Goal: Task Accomplishment & Management: Manage account settings

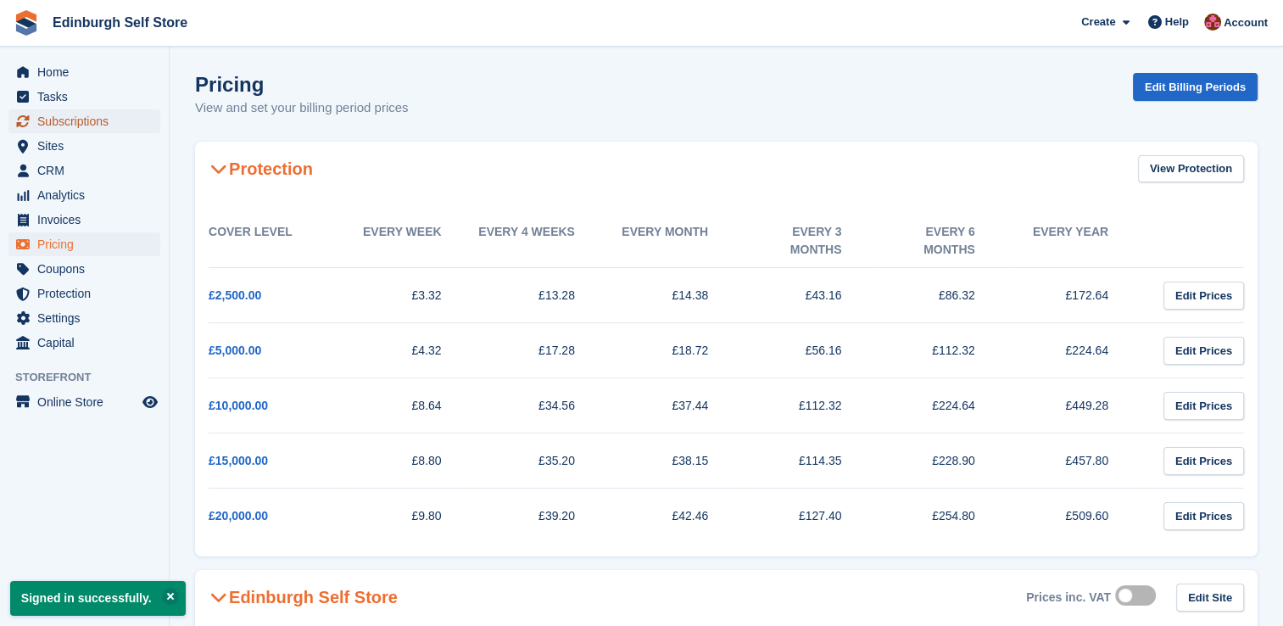
click at [90, 120] on span "Subscriptions" at bounding box center [88, 121] width 102 height 24
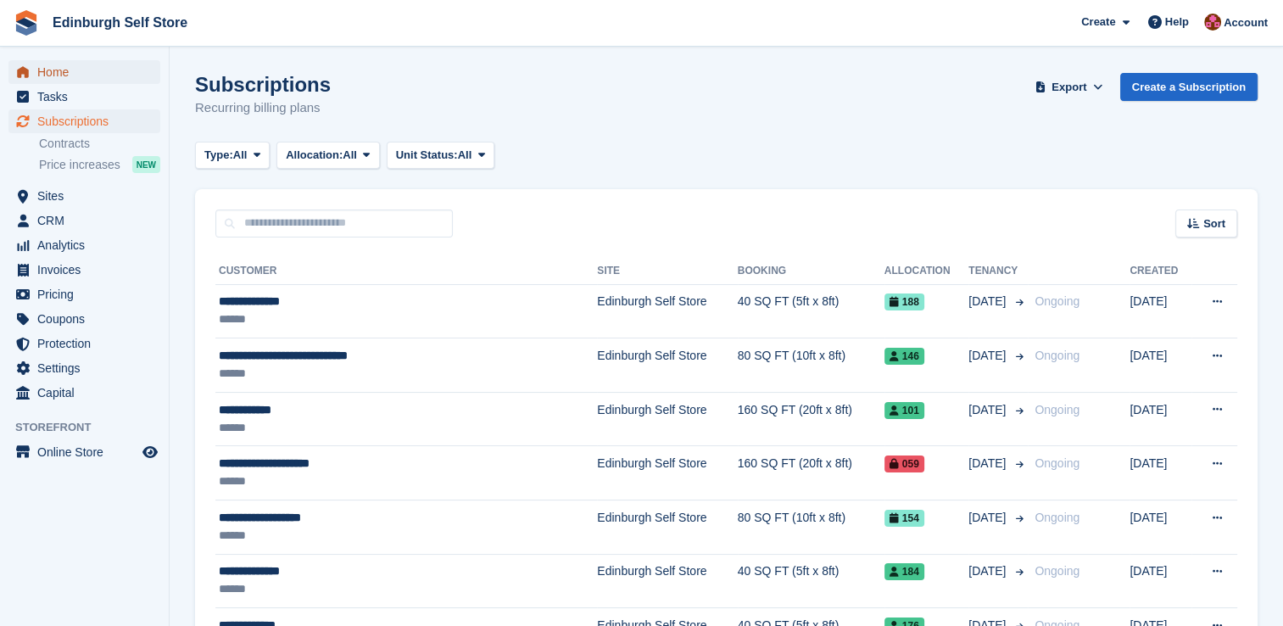
click at [61, 75] on span "Home" at bounding box center [88, 72] width 102 height 24
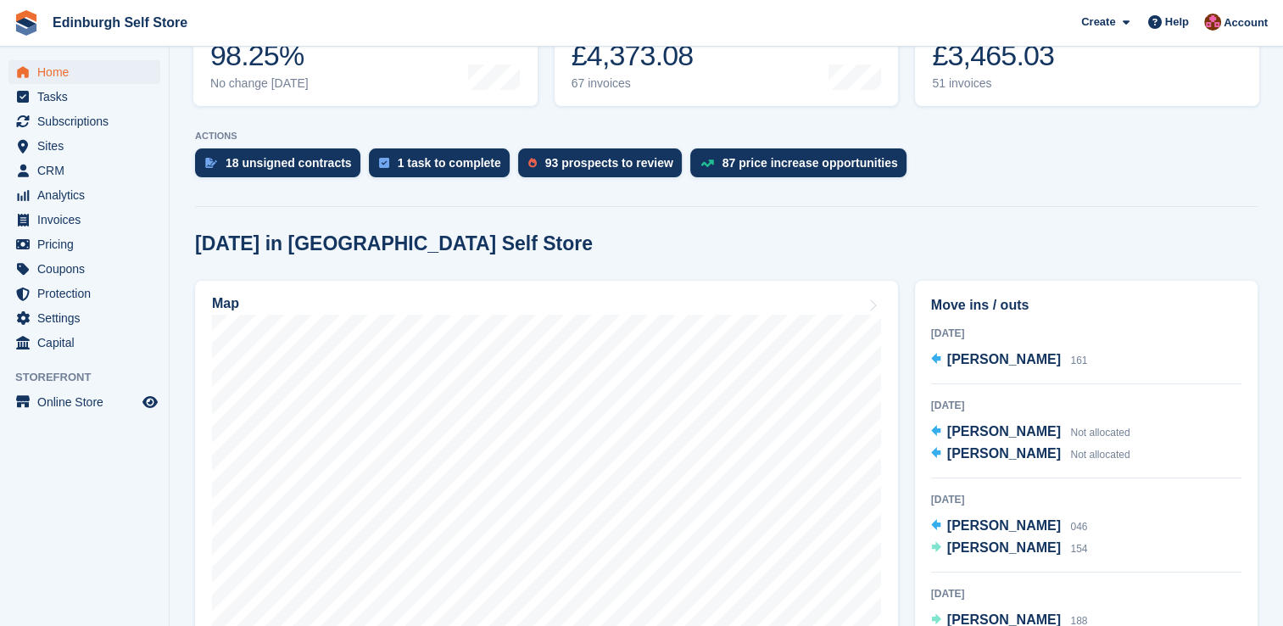
scroll to position [305, 0]
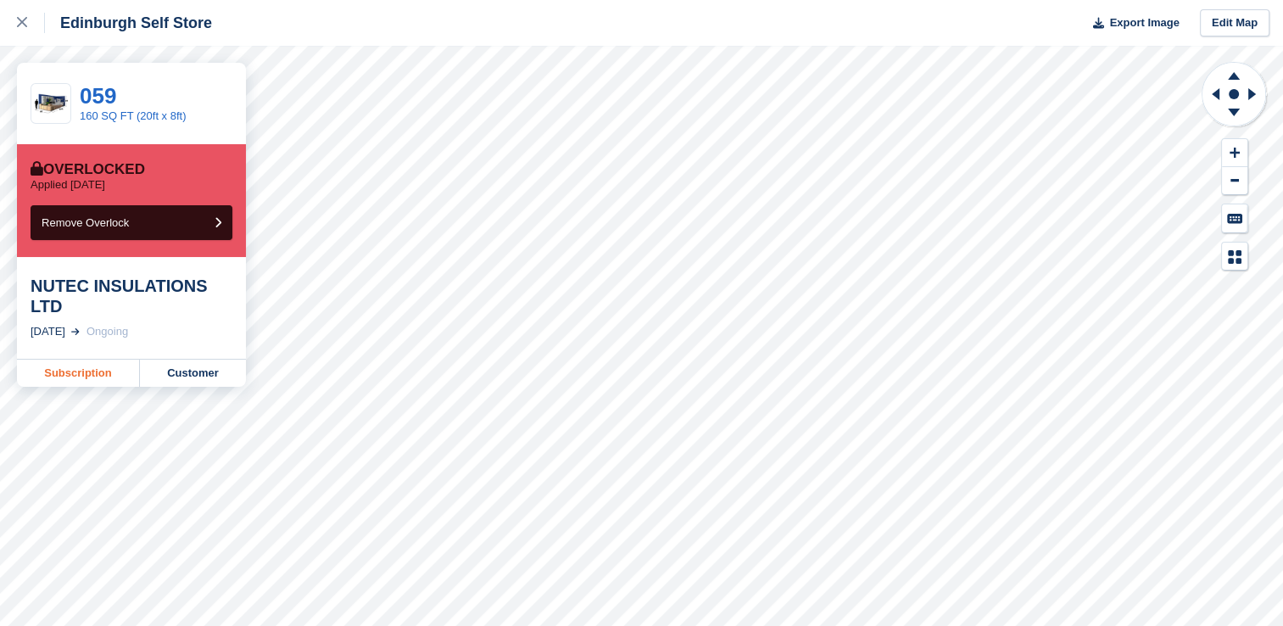
click at [73, 359] on link "Subscription" at bounding box center [78, 372] width 123 height 27
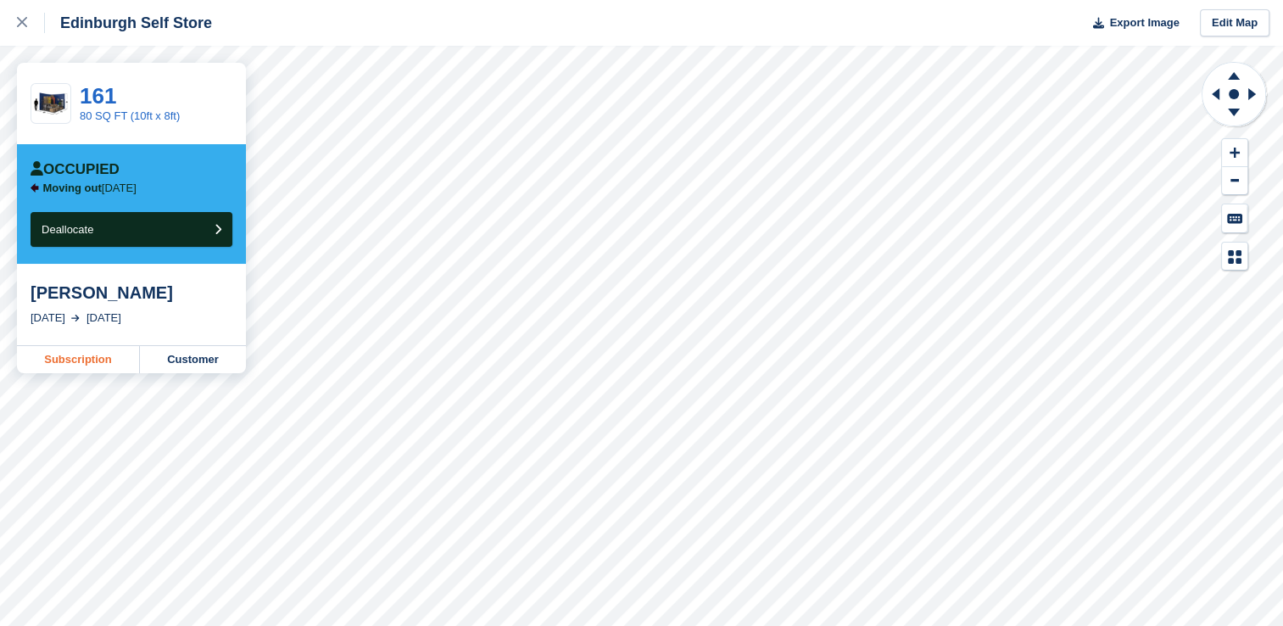
click at [76, 362] on link "Subscription" at bounding box center [78, 359] width 123 height 27
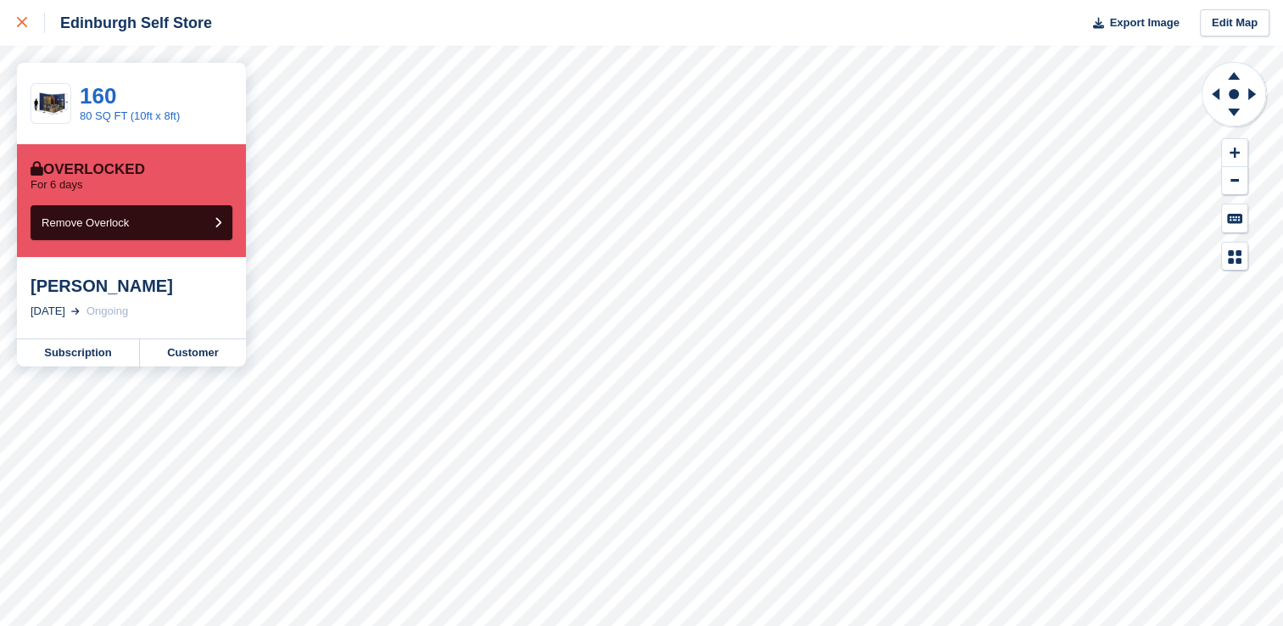
click at [29, 23] on div at bounding box center [31, 23] width 28 height 20
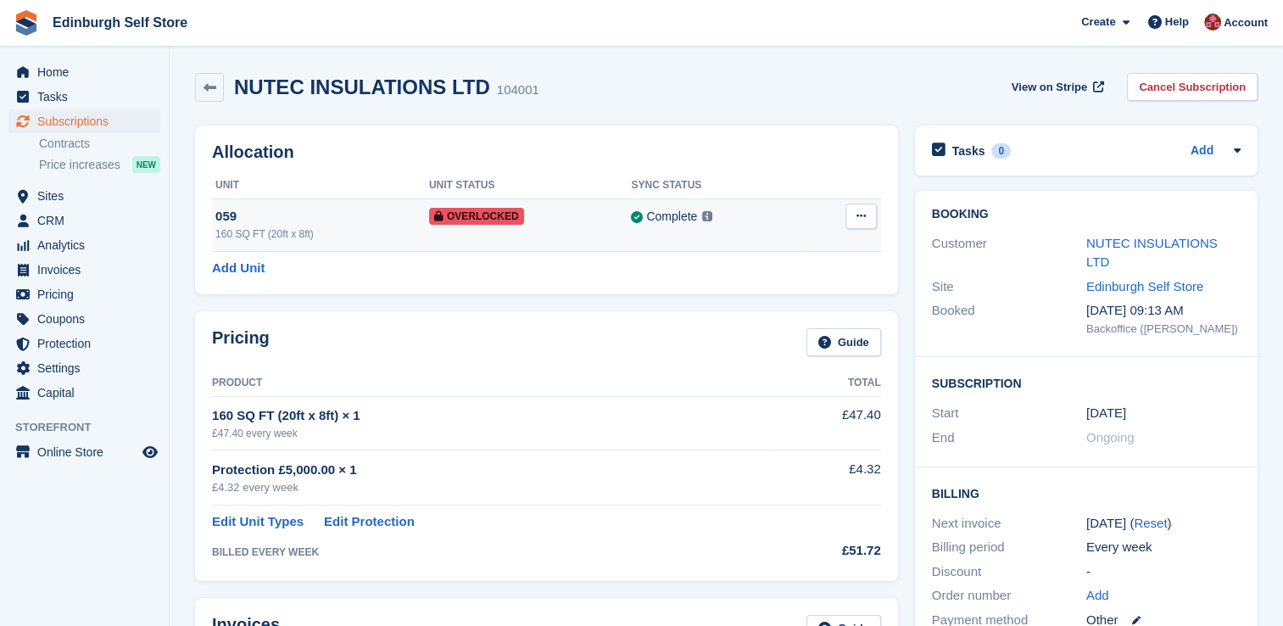
click at [860, 221] on icon at bounding box center [860, 215] width 9 height 11
click at [790, 242] on p "Remove Overlock" at bounding box center [795, 249] width 148 height 22
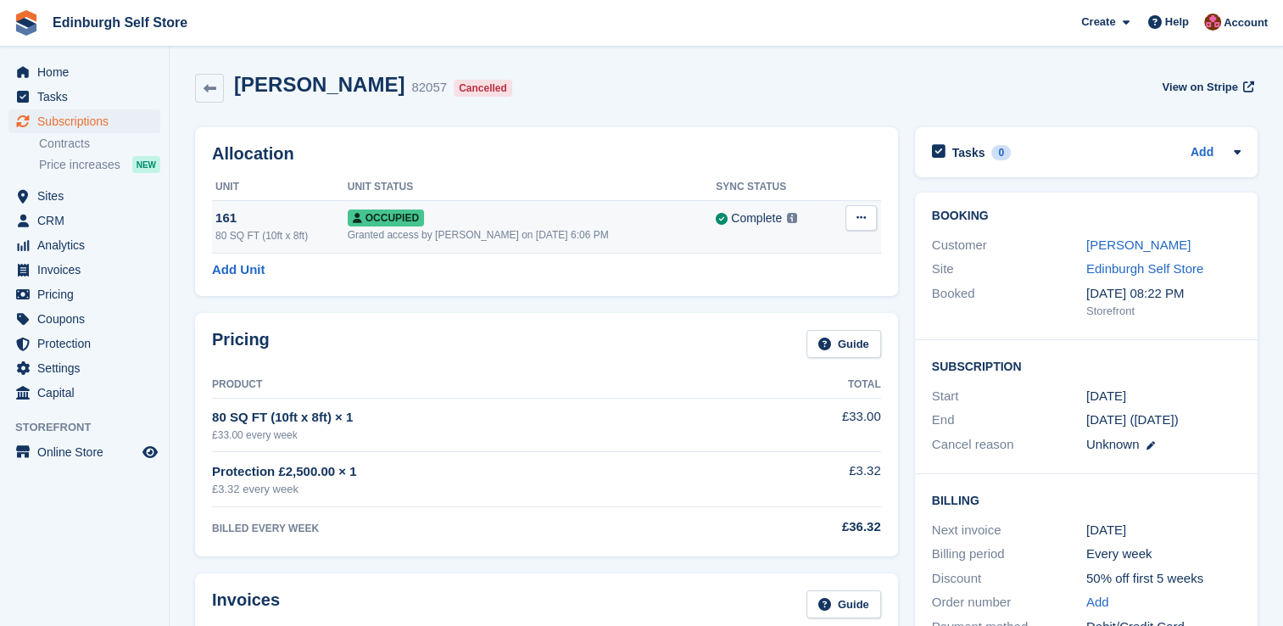
click at [597, 237] on div "Granted access by Lucy Michalec on 16th Apr, 6:06 PM" at bounding box center [532, 234] width 369 height 15
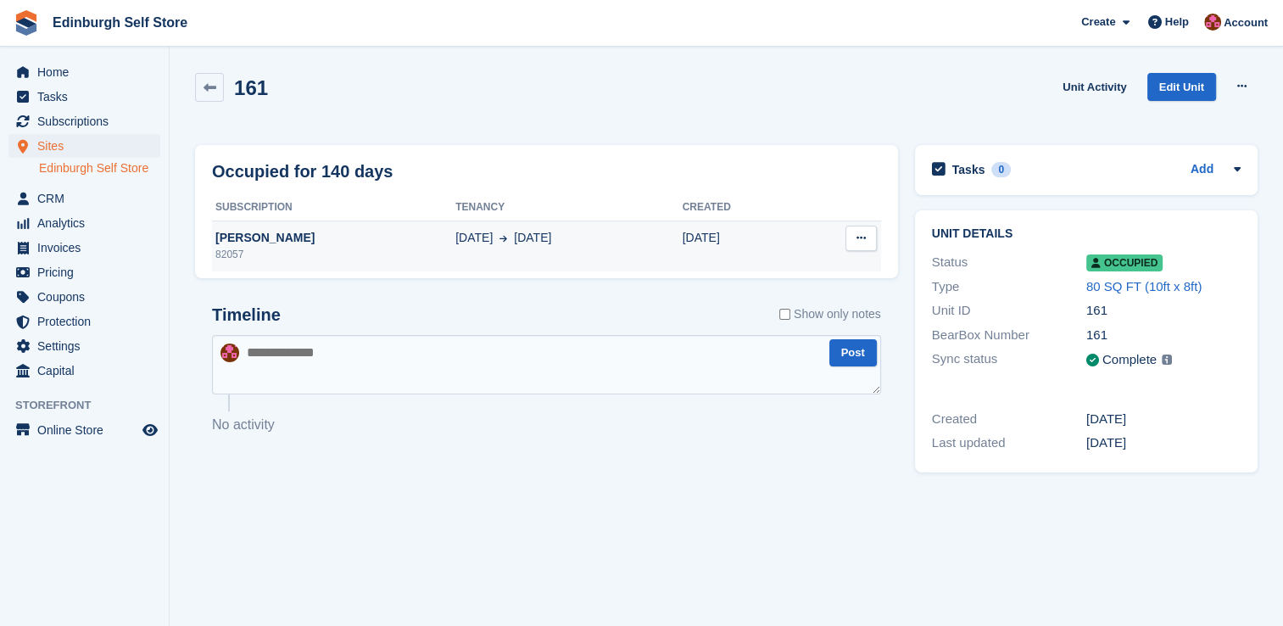
click at [514, 237] on span "[DATE]" at bounding box center [532, 238] width 37 height 18
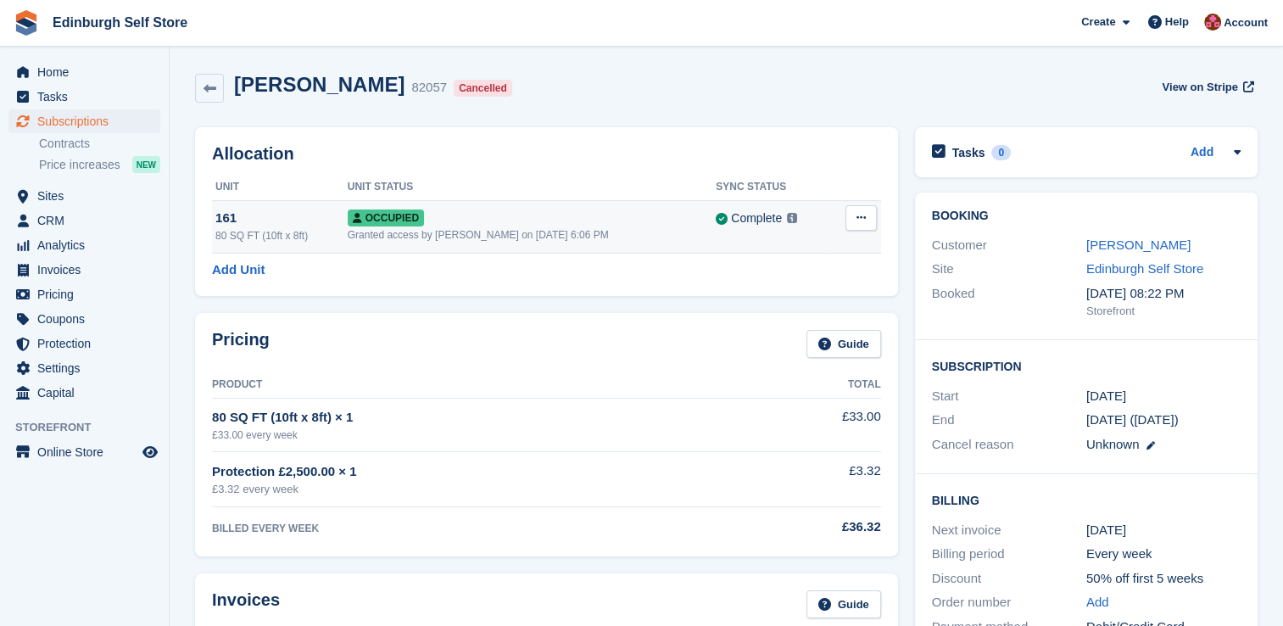
click at [863, 218] on icon at bounding box center [860, 217] width 9 height 11
click at [787, 283] on p "Deallocate" at bounding box center [795, 287] width 148 height 22
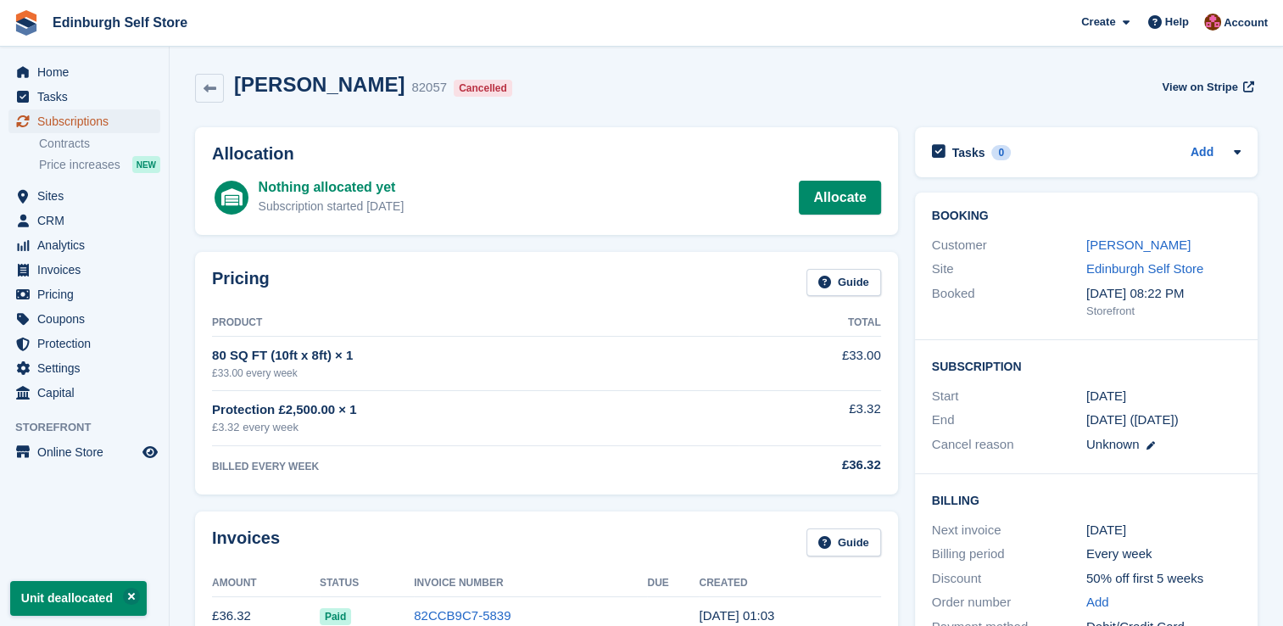
drag, startPoint x: 98, startPoint y: 121, endPoint x: 152, endPoint y: 125, distance: 53.6
click at [99, 121] on span "Subscriptions" at bounding box center [88, 121] width 102 height 24
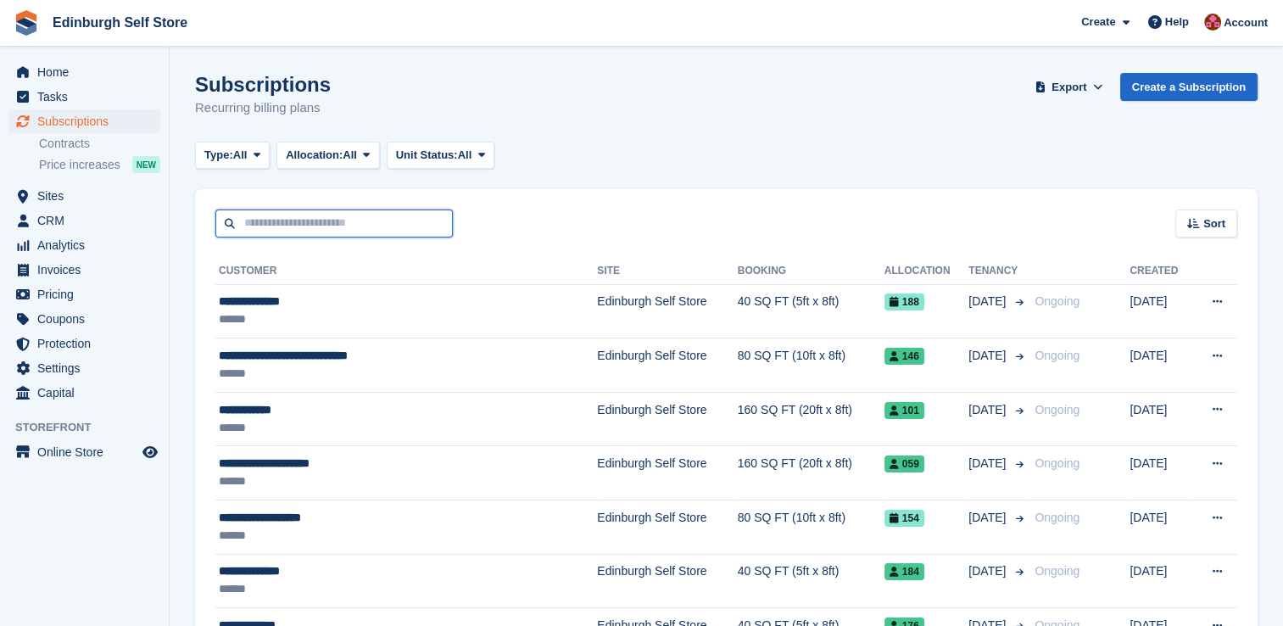
drag, startPoint x: 295, startPoint y: 224, endPoint x: 304, endPoint y: 220, distance: 10.2
click at [298, 222] on input "text" at bounding box center [333, 223] width 237 height 28
type input "****"
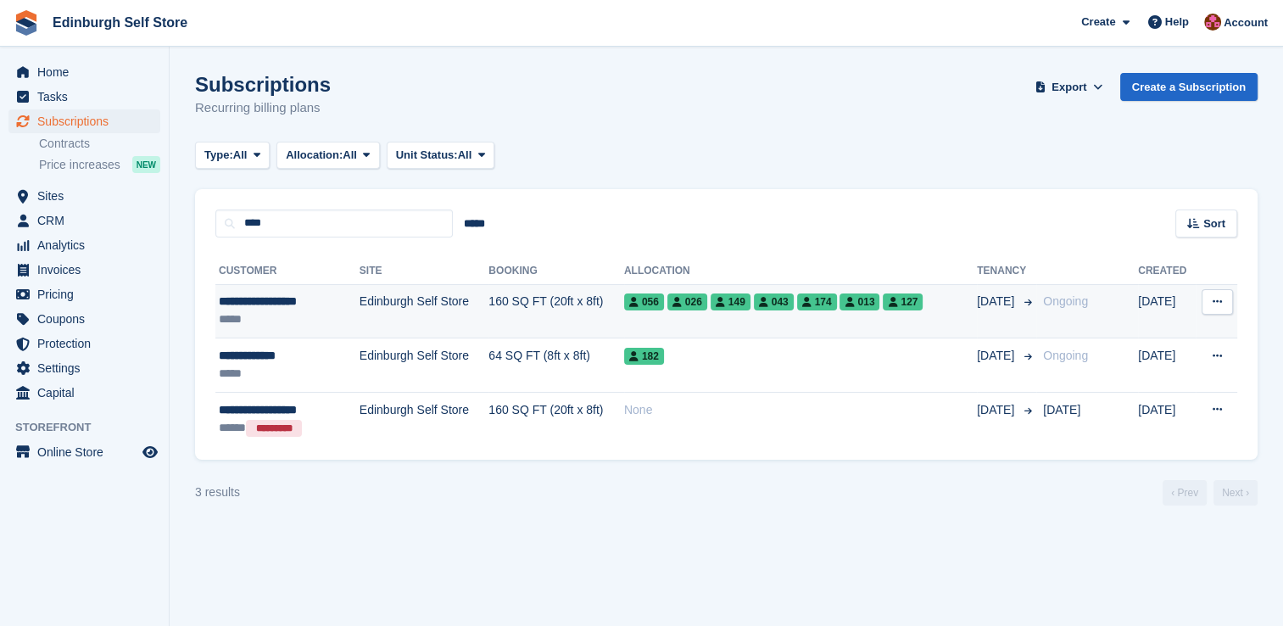
click at [488, 305] on td "160 SQ FT (20ft x 8ft)" at bounding box center [556, 311] width 136 height 54
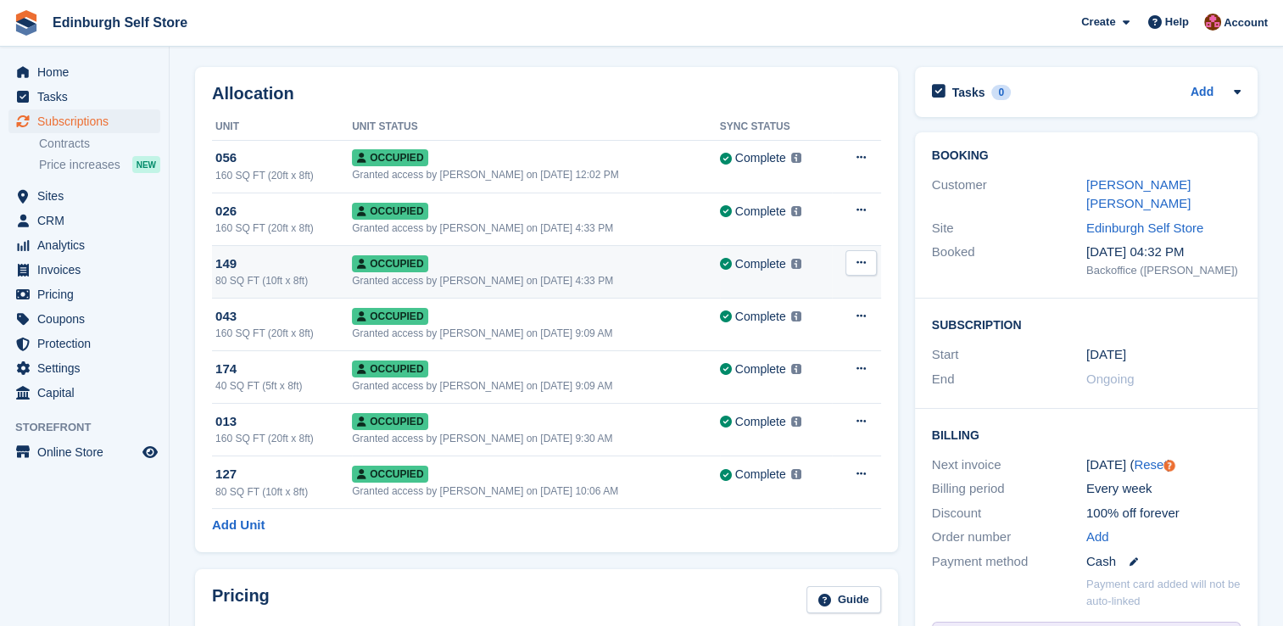
scroll to position [85, 0]
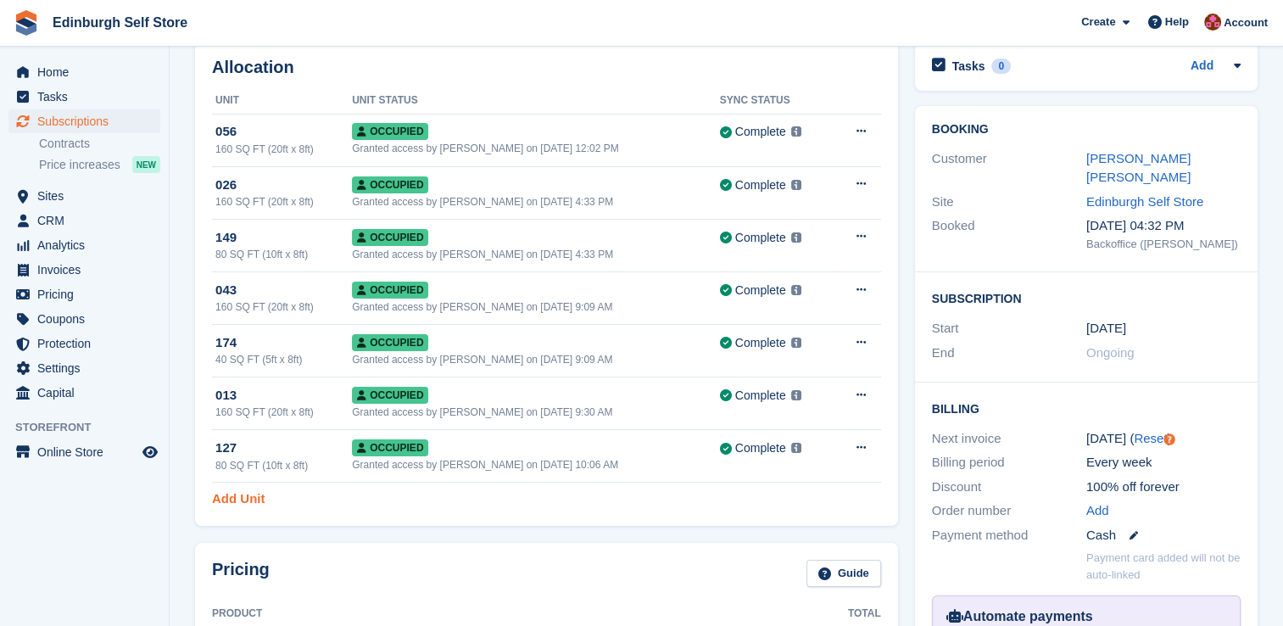
click at [248, 494] on link "Add Unit" at bounding box center [238, 498] width 53 height 19
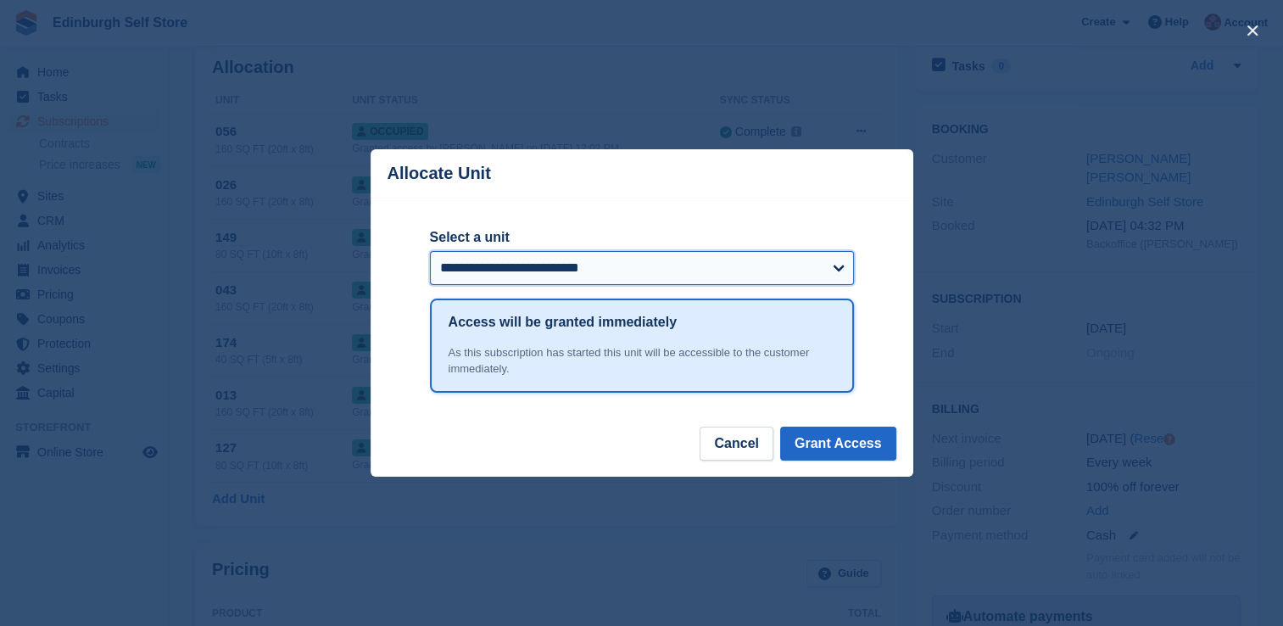
click at [723, 269] on select "**********" at bounding box center [642, 268] width 424 height 34
click at [430, 252] on select "**********" at bounding box center [642, 268] width 424 height 34
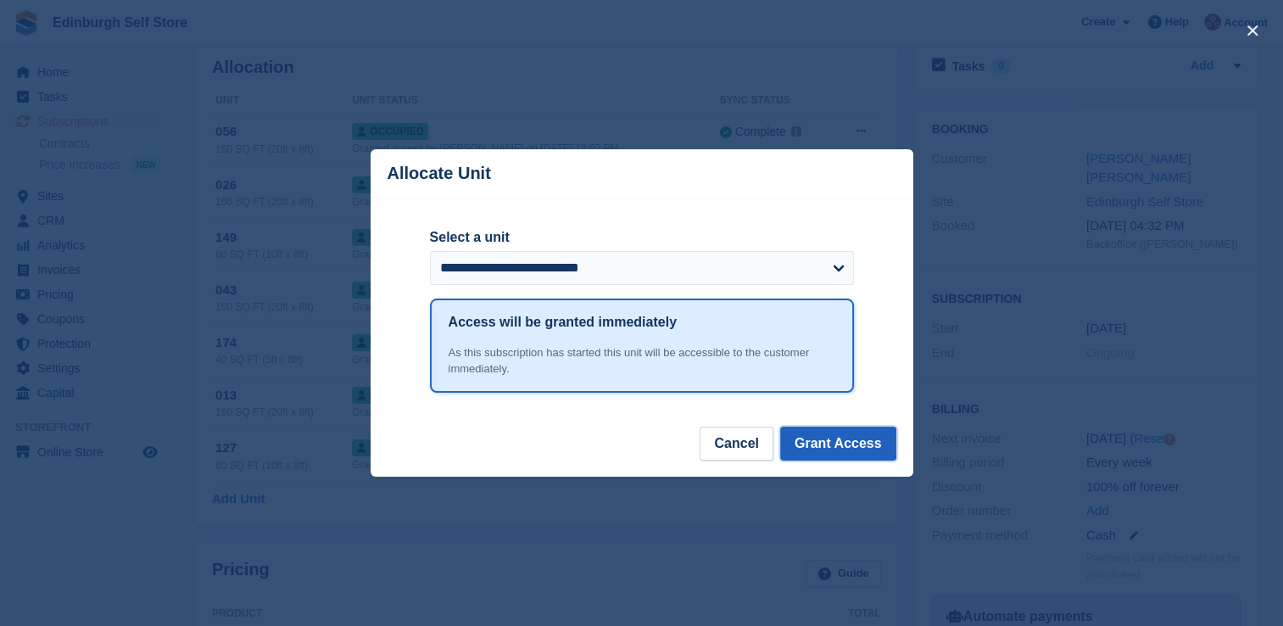
click at [833, 434] on button "Grant Access" at bounding box center [838, 443] width 116 height 34
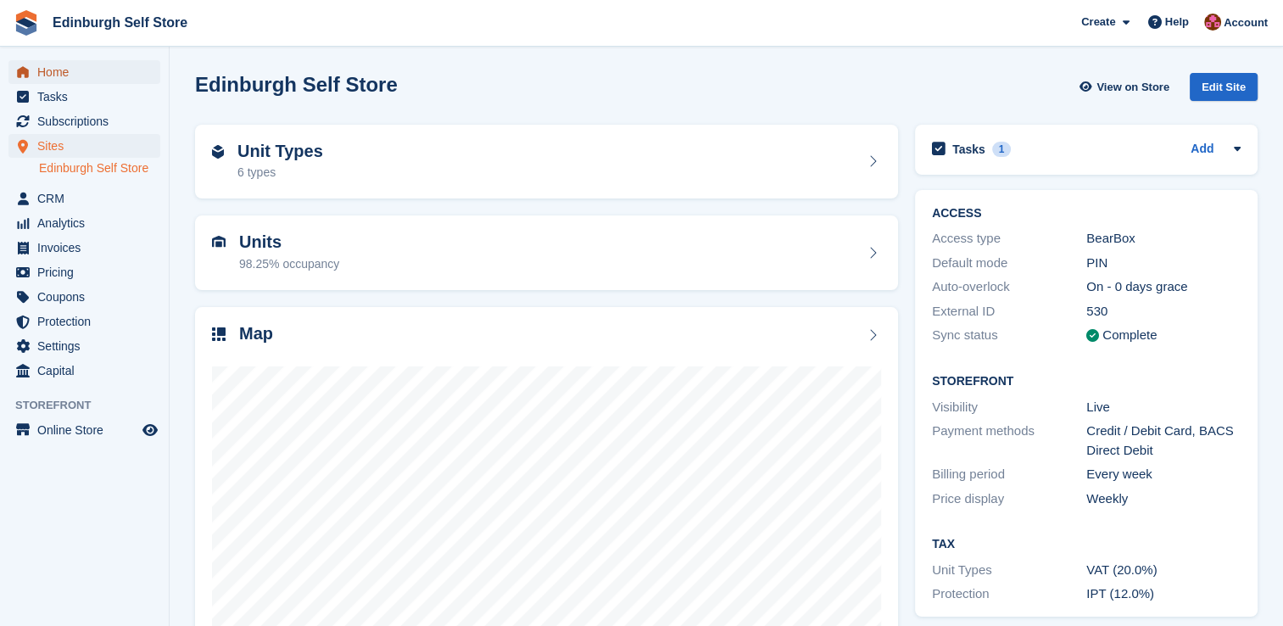
click at [71, 72] on span "Home" at bounding box center [88, 72] width 102 height 24
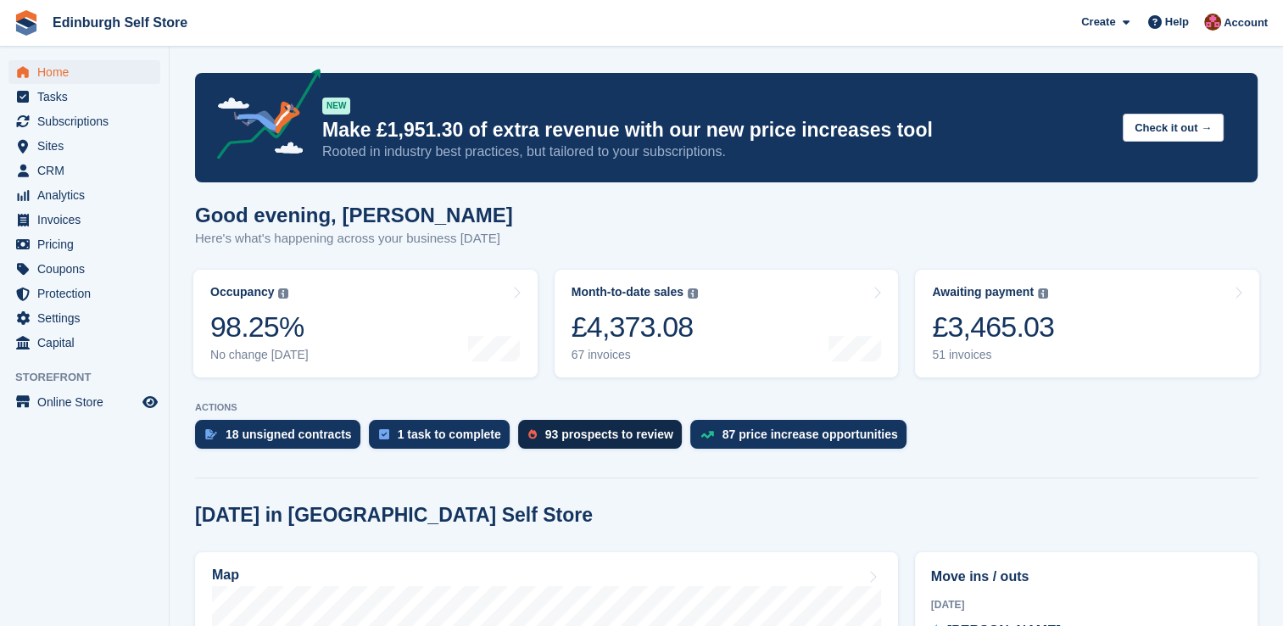
click at [560, 436] on div "93 prospects to review" at bounding box center [609, 434] width 128 height 14
